Goal: Manage account settings

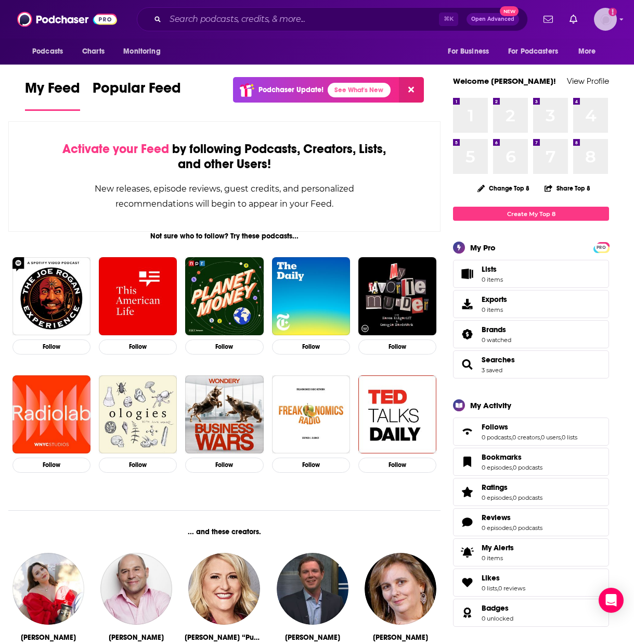
click at [596, 17] on img "Logged in as lauren.holley" at bounding box center [605, 19] width 23 height 23
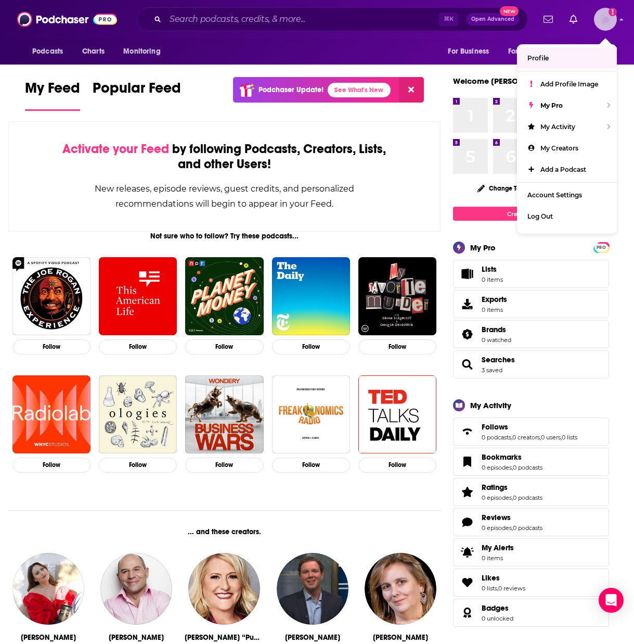
click at [606, 19] on img "Logged in as lauren.holley" at bounding box center [605, 19] width 23 height 23
click at [576, 81] on span "Add Profile Image" at bounding box center [570, 84] width 58 height 8
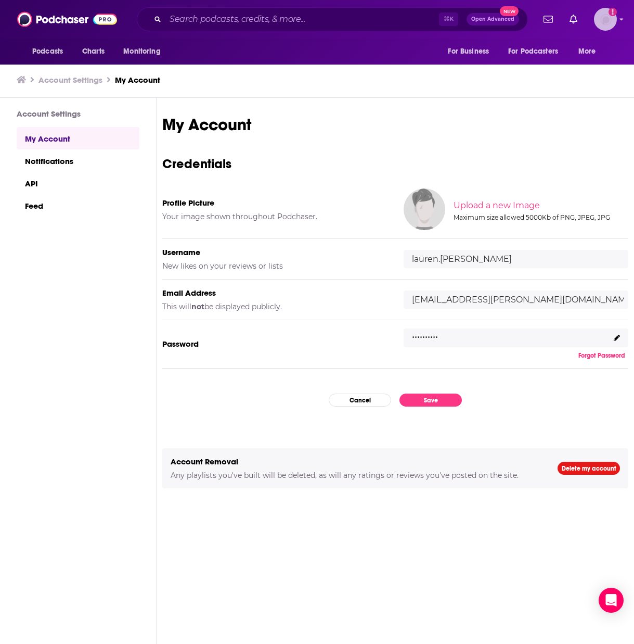
click at [615, 12] on icon "Add a profile image" at bounding box center [613, 12] width 8 height 8
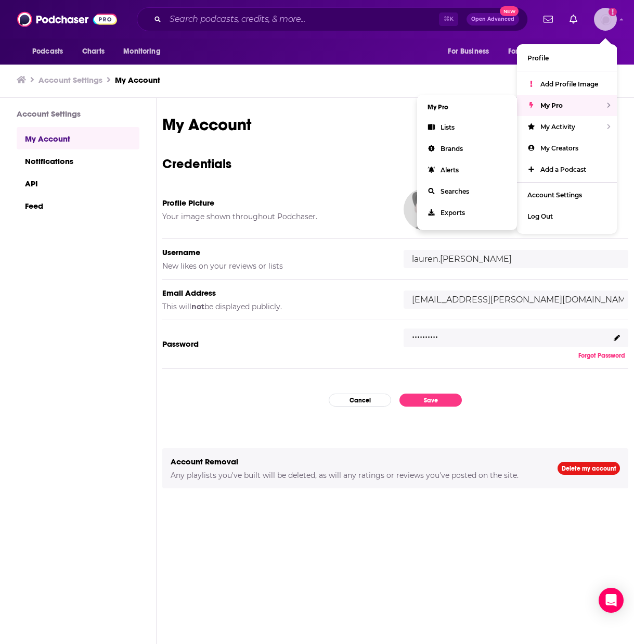
click at [563, 108] on div "My Pro" at bounding box center [567, 105] width 100 height 21
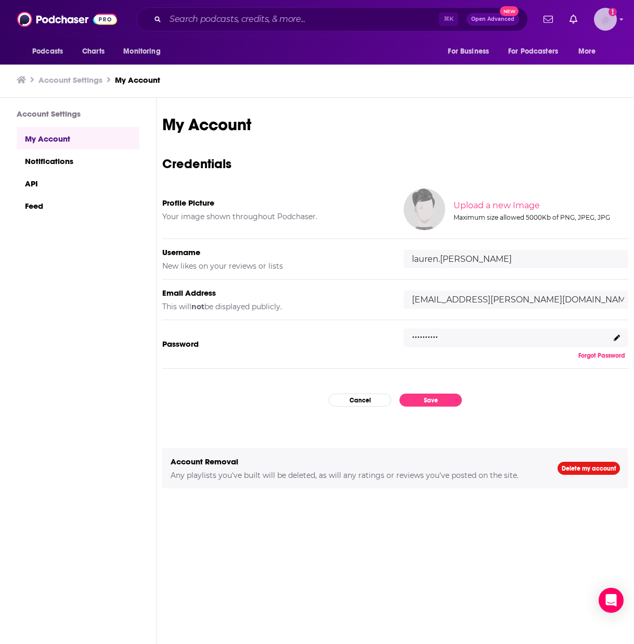
click at [615, 21] on img "Logged in as lauren.holley" at bounding box center [605, 19] width 23 height 23
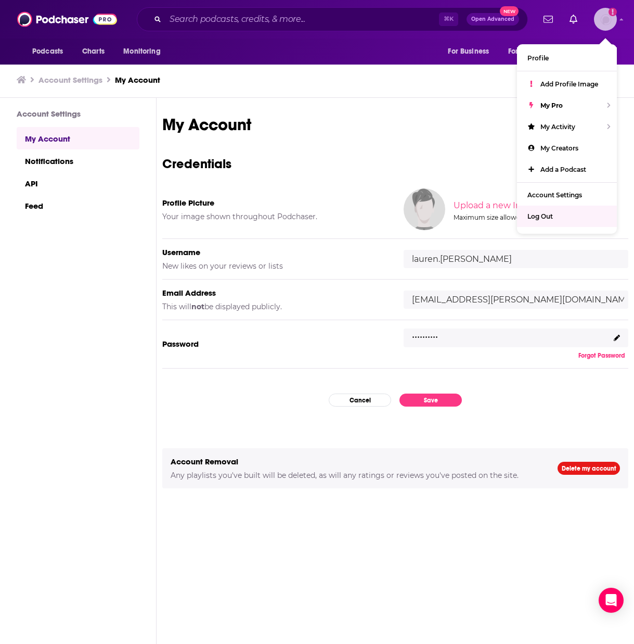
click at [549, 218] on div "Log Out" at bounding box center [567, 216] width 100 height 21
